Goal: Task Accomplishment & Management: Use online tool/utility

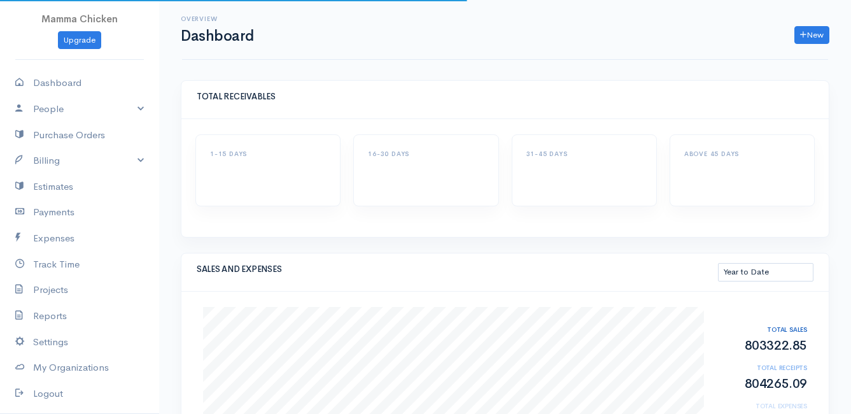
select select "thistoyear"
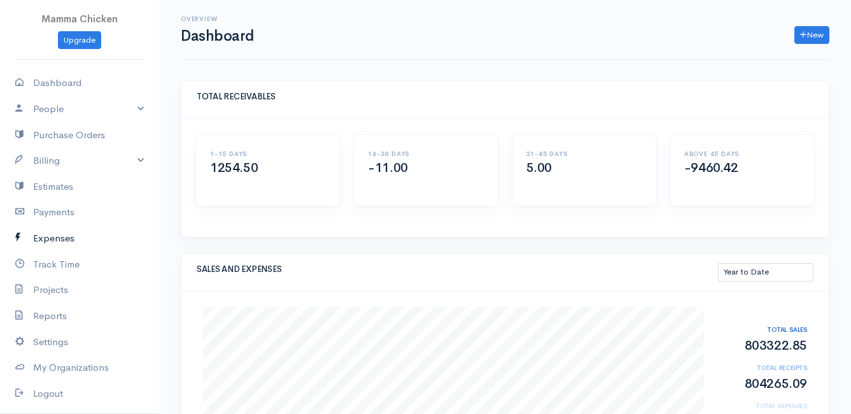
click at [57, 236] on link "Expenses" at bounding box center [79, 238] width 159 height 26
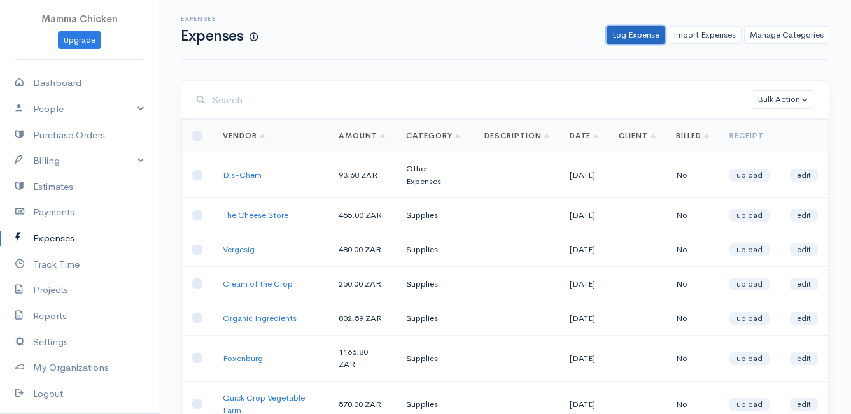
click at [632, 35] on link "Log Expense" at bounding box center [635, 35] width 59 height 18
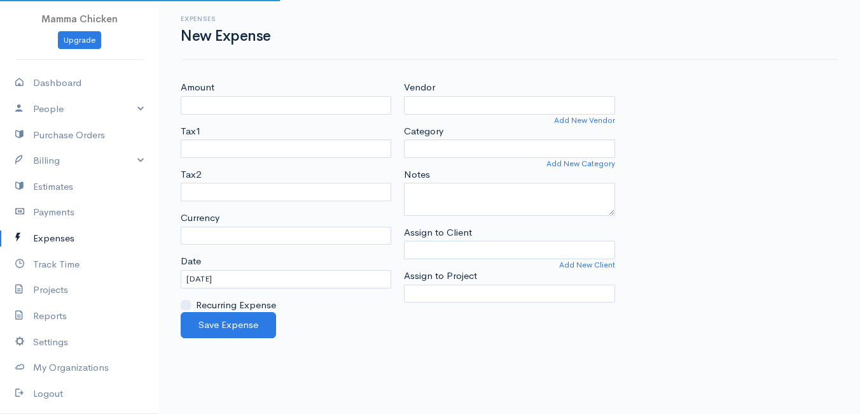
select select "ZAR"
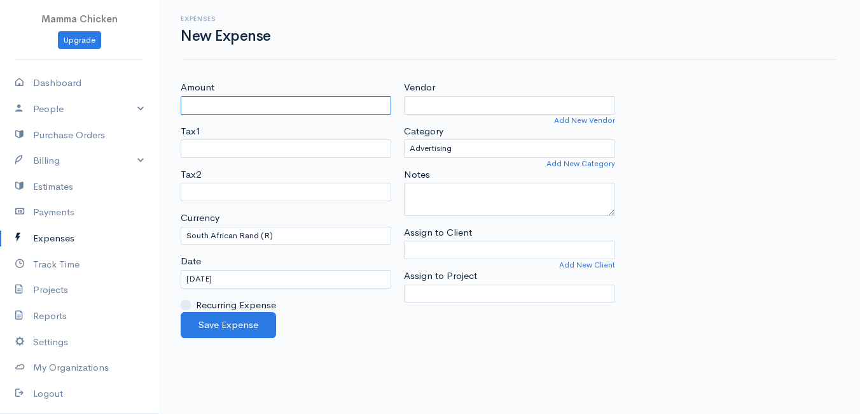
click at [205, 108] on input "Amount" at bounding box center [286, 105] width 211 height 18
type input "2000"
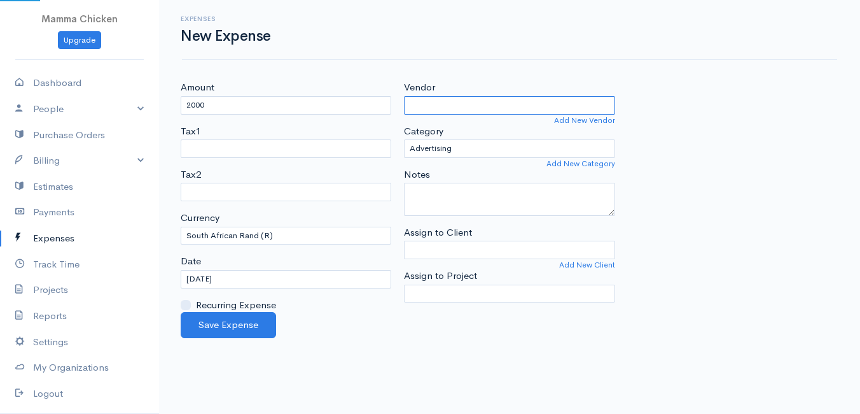
click at [463, 108] on input "Vendor" at bounding box center [509, 105] width 211 height 18
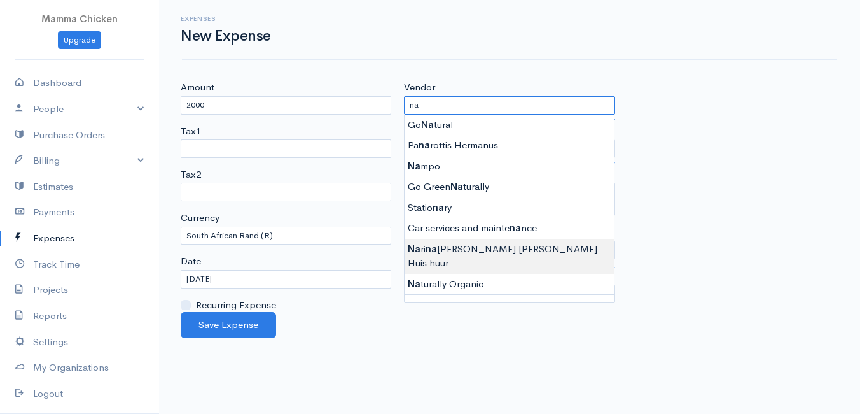
type input "[PERSON_NAME] [PERSON_NAME] - Huis huur"
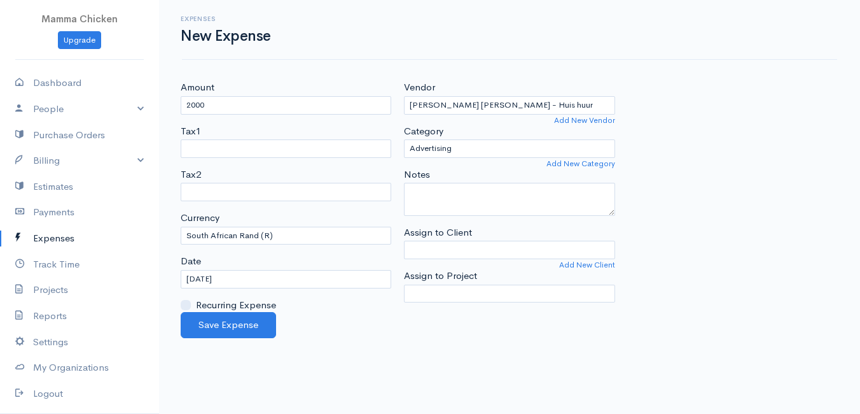
click at [482, 246] on body "Mamma Chicken Upgrade Dashboard People Clients Vendors Staff Users Purchase Ord…" at bounding box center [430, 207] width 860 height 414
click at [482, 148] on select "Advertising Car & Truck Expenses Contractors Education Education and Training E…" at bounding box center [509, 148] width 211 height 18
select select "Rent or Lease"
click at [404, 139] on select "Advertising Car & Truck Expenses Contractors Education Education and Training E…" at bounding box center [509, 148] width 211 height 18
click at [277, 282] on input "[DATE]" at bounding box center [286, 279] width 211 height 18
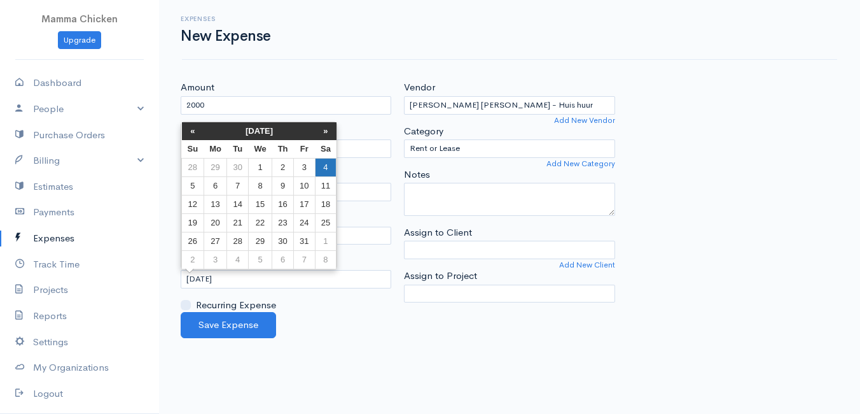
click at [325, 165] on td "4" at bounding box center [326, 167] width 22 height 18
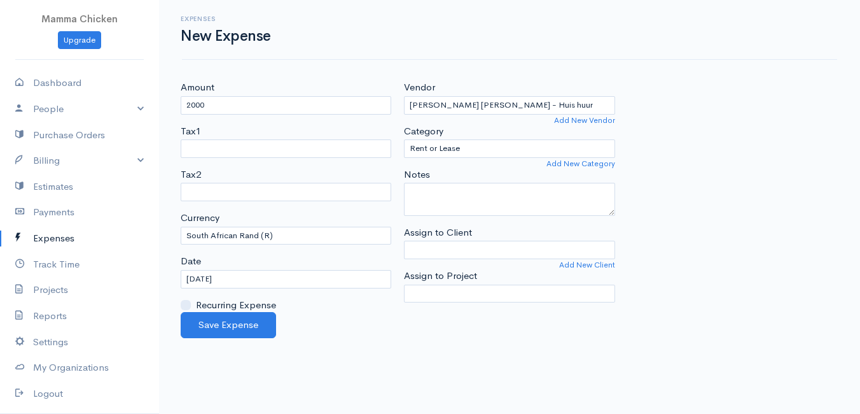
type input "[DATE]"
click at [221, 323] on button "Save Expense" at bounding box center [228, 325] width 95 height 26
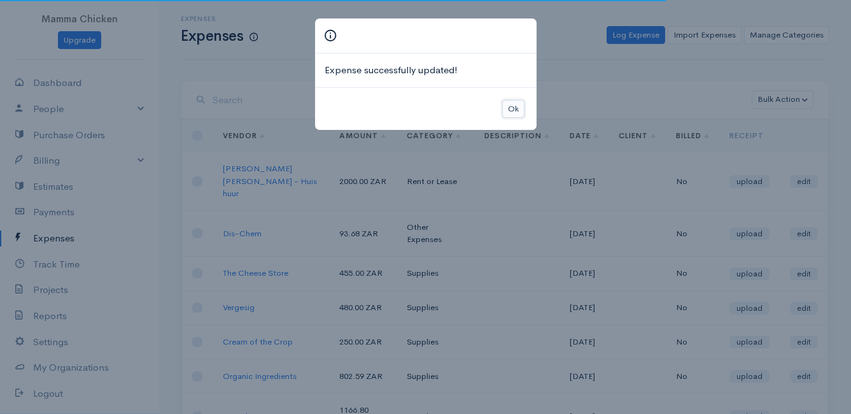
click at [515, 105] on button "Ok" at bounding box center [513, 109] width 22 height 18
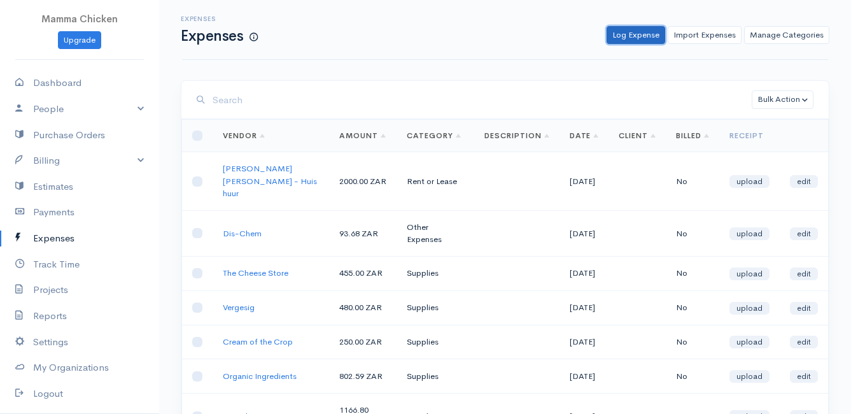
click at [638, 33] on link "Log Expense" at bounding box center [635, 35] width 59 height 18
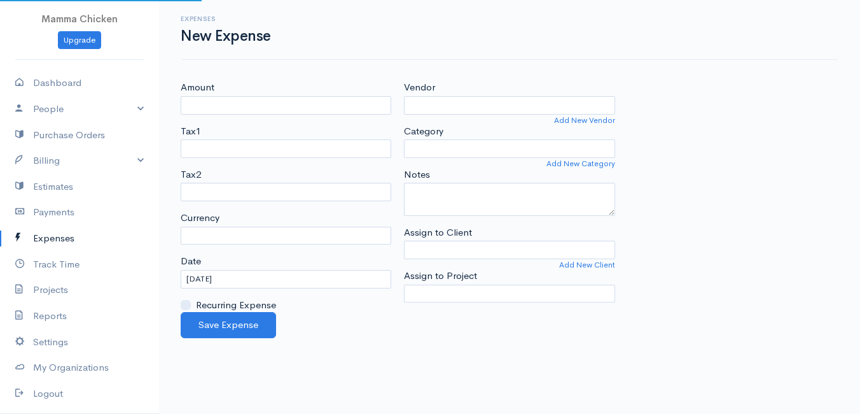
select select "ZAR"
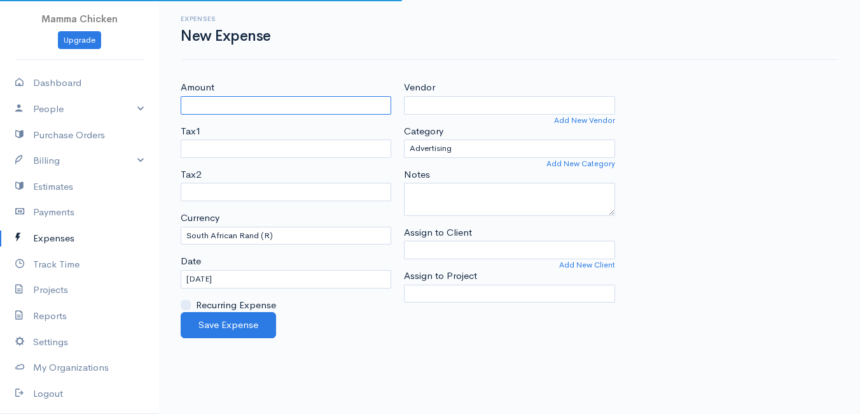
click at [258, 109] on input "Amount" at bounding box center [286, 105] width 211 height 18
type input "100"
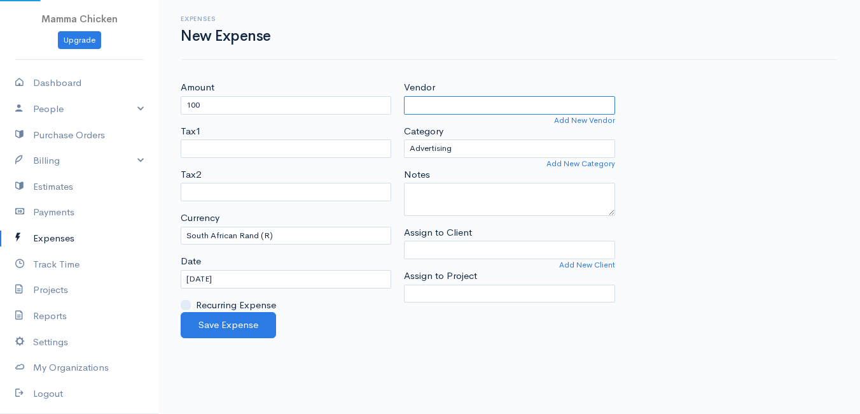
click at [444, 100] on input "Vendor" at bounding box center [509, 105] width 211 height 18
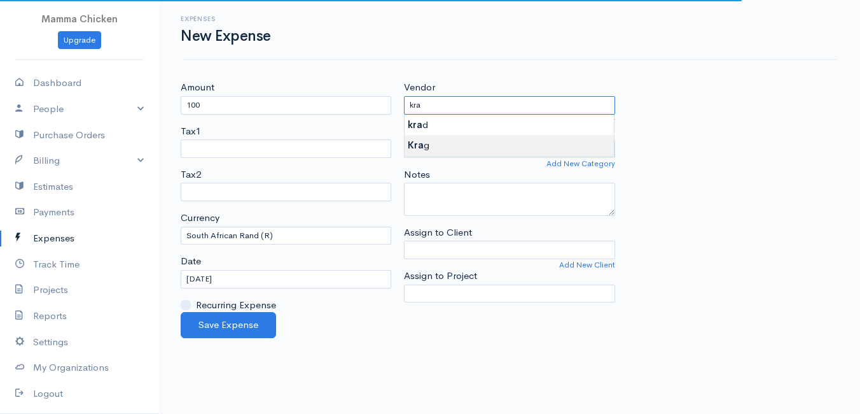
type input "Krag"
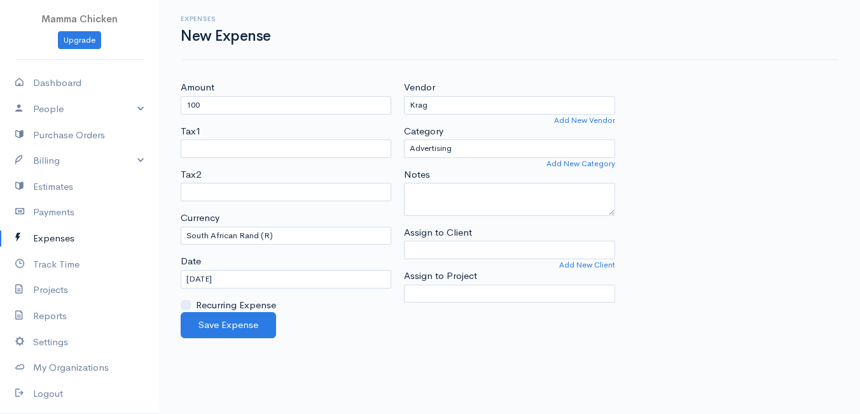
click at [442, 139] on body "Mamma Chicken Upgrade Dashboard People Clients Vendors Staff Users Purchase Ord…" at bounding box center [430, 207] width 860 height 414
click at [454, 147] on select "Advertising Car & Truck Expenses Contractors Education Education and Training E…" at bounding box center [509, 148] width 211 height 18
select select "Utilities"
click at [404, 139] on select "Advertising Car & Truck Expenses Contractors Education Education and Training E…" at bounding box center [509, 148] width 211 height 18
click at [252, 280] on input "[DATE]" at bounding box center [286, 279] width 211 height 18
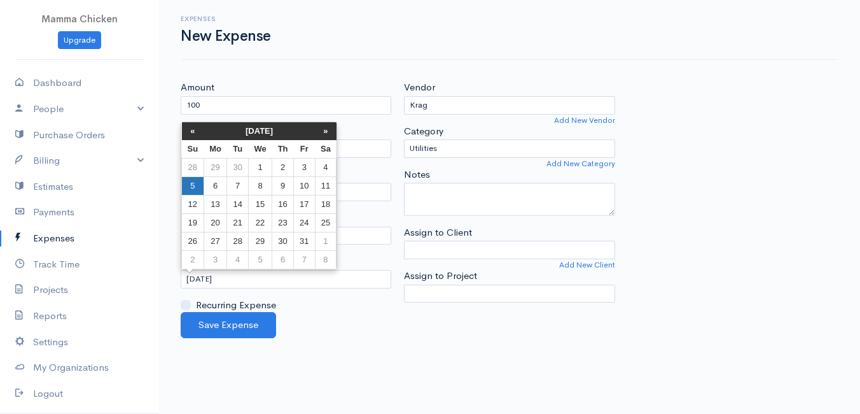
click at [191, 183] on td "5" at bounding box center [193, 185] width 22 height 18
type input "[DATE]"
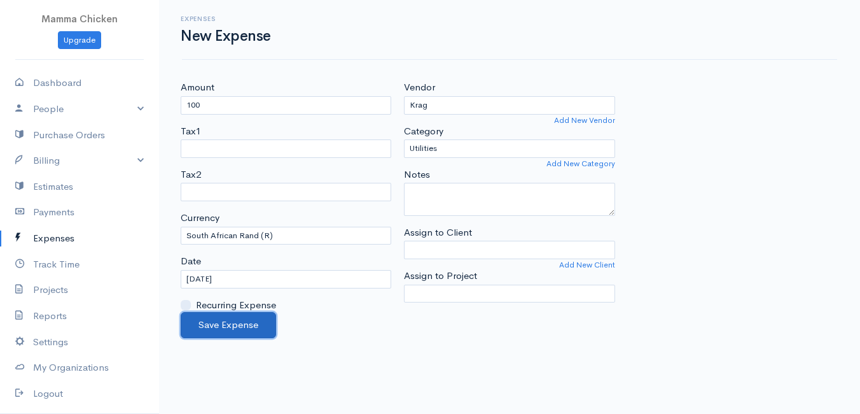
click at [218, 321] on button "Save Expense" at bounding box center [228, 325] width 95 height 26
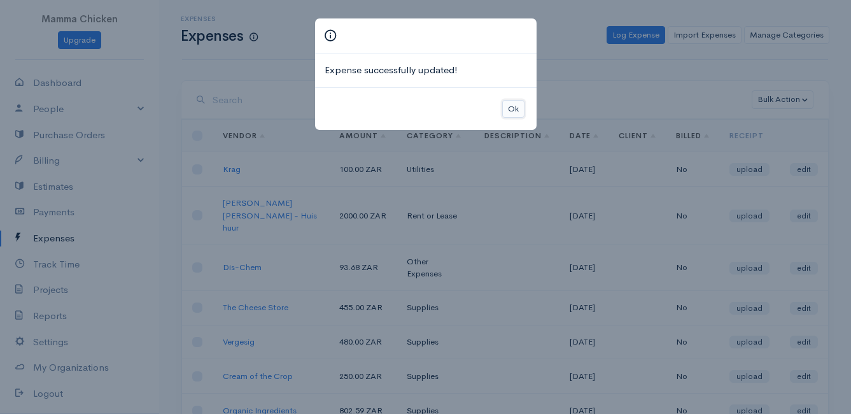
click at [517, 111] on button "Ok" at bounding box center [513, 109] width 22 height 18
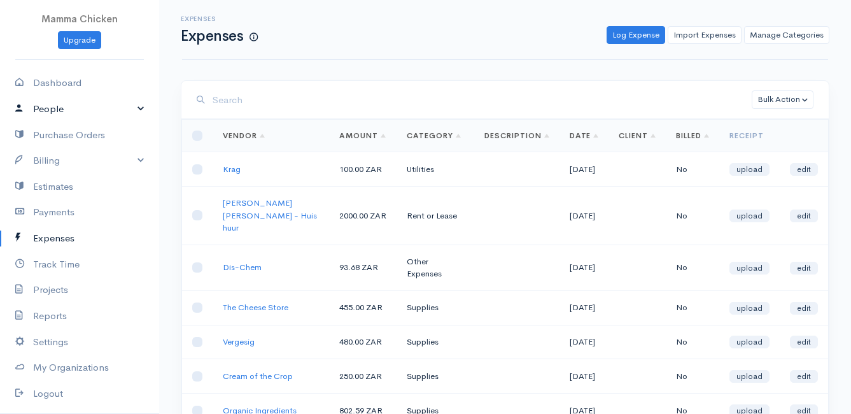
click at [55, 108] on link "People" at bounding box center [79, 109] width 159 height 26
